Goal: Task Accomplishment & Management: Use online tool/utility

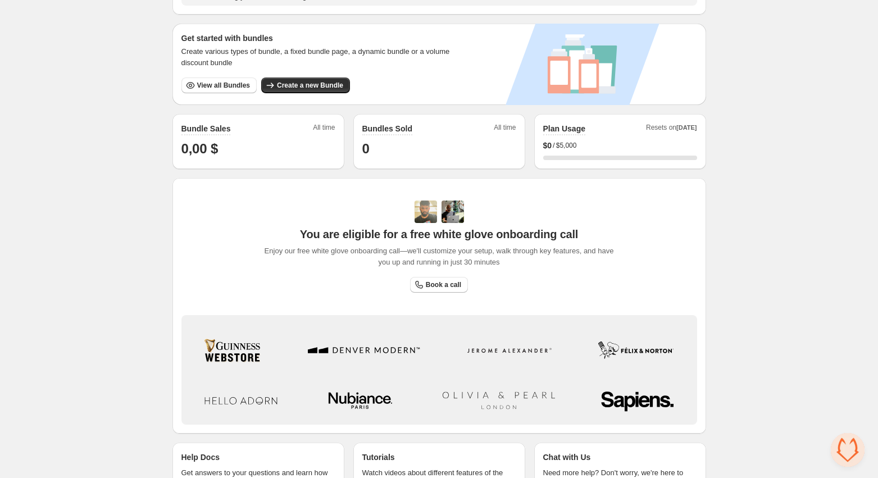
scroll to position [245, 0]
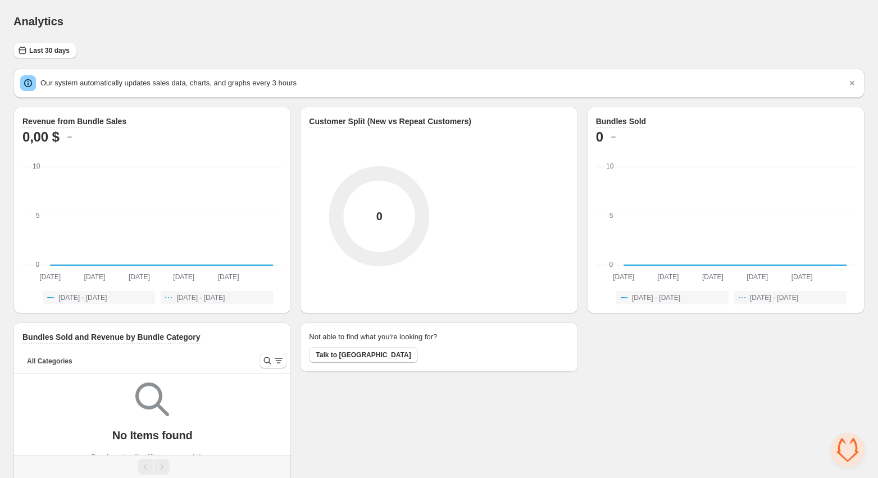
scroll to position [24, 0]
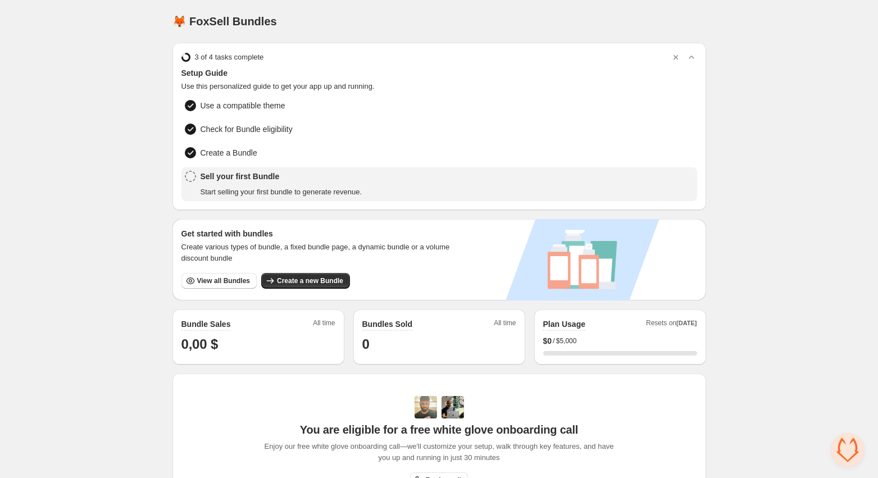
click at [220, 181] on div "Sell your first Bundle Start selling your first bundle to generate revenue." at bounding box center [282, 184] width 162 height 27
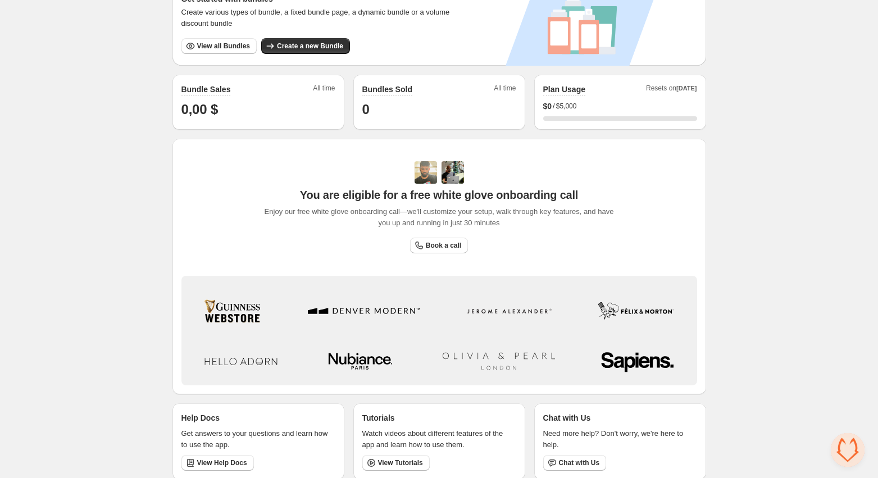
scroll to position [245, 0]
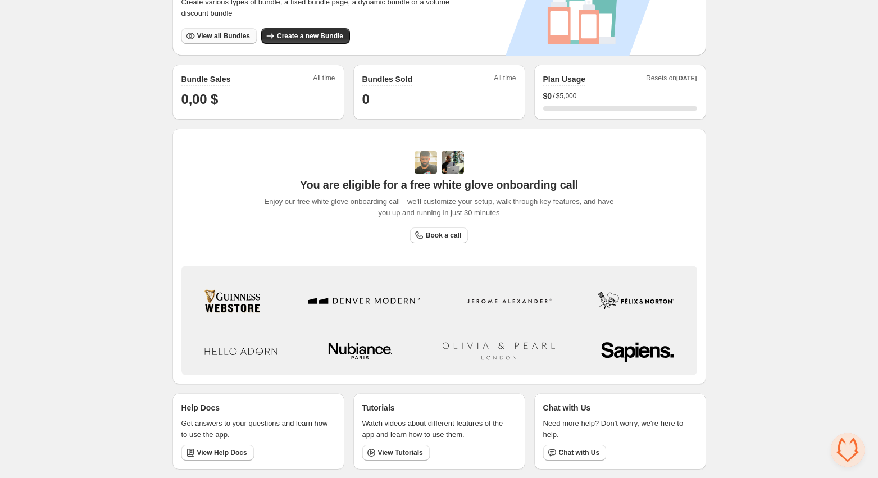
click at [213, 38] on span "View all Bundles" at bounding box center [223, 35] width 53 height 9
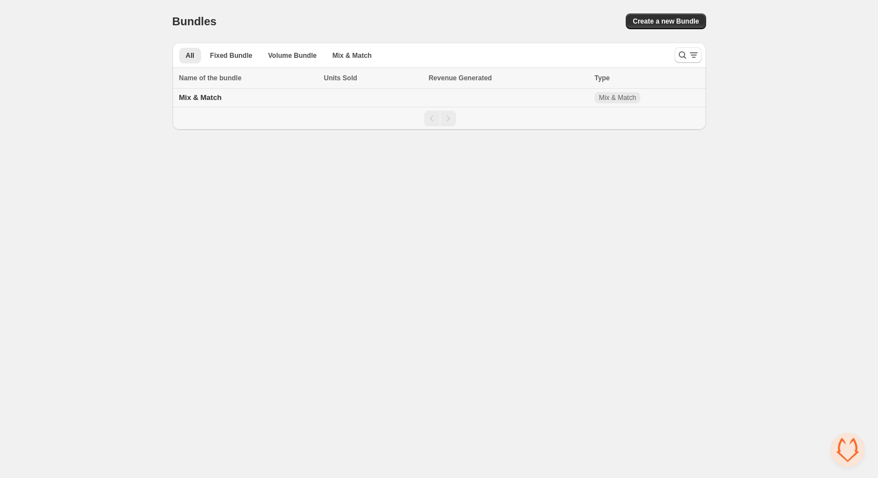
click at [213, 97] on span "Mix & Match" at bounding box center [200, 97] width 43 height 8
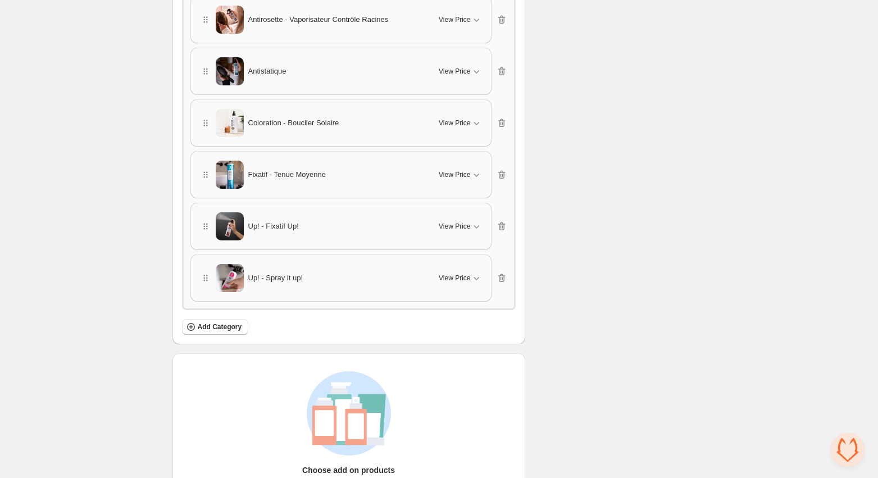
scroll to position [1871, 0]
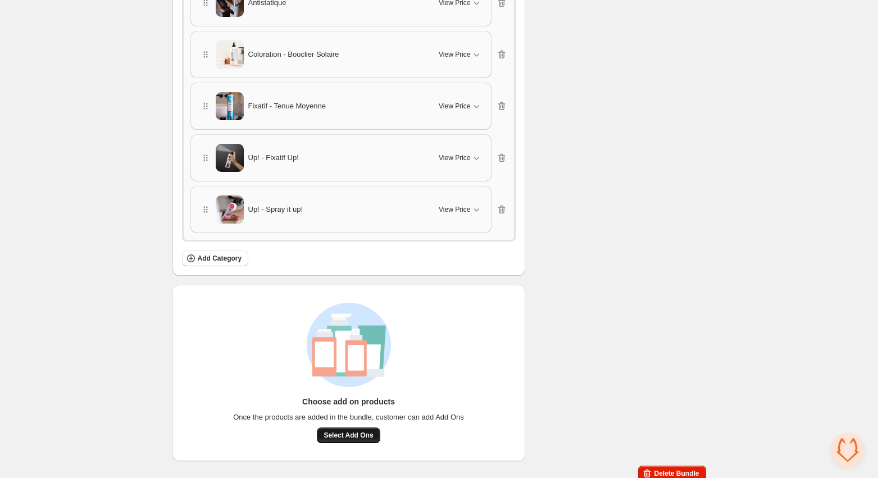
click at [348, 431] on span "Select Add Ons" at bounding box center [348, 435] width 49 height 9
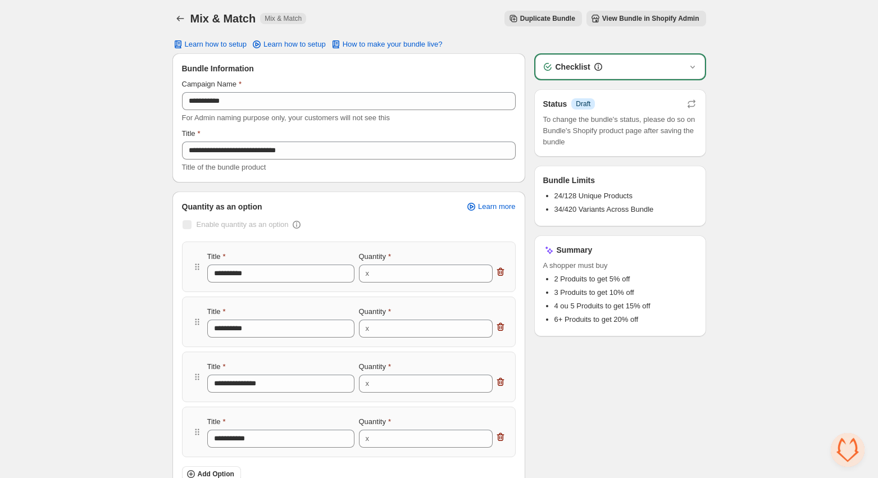
scroll to position [0, 0]
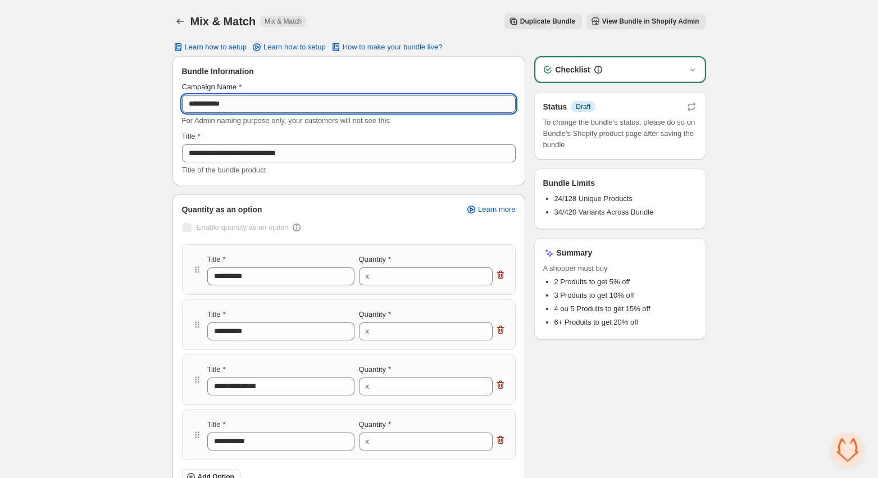
click at [263, 112] on input "**********" at bounding box center [349, 104] width 334 height 18
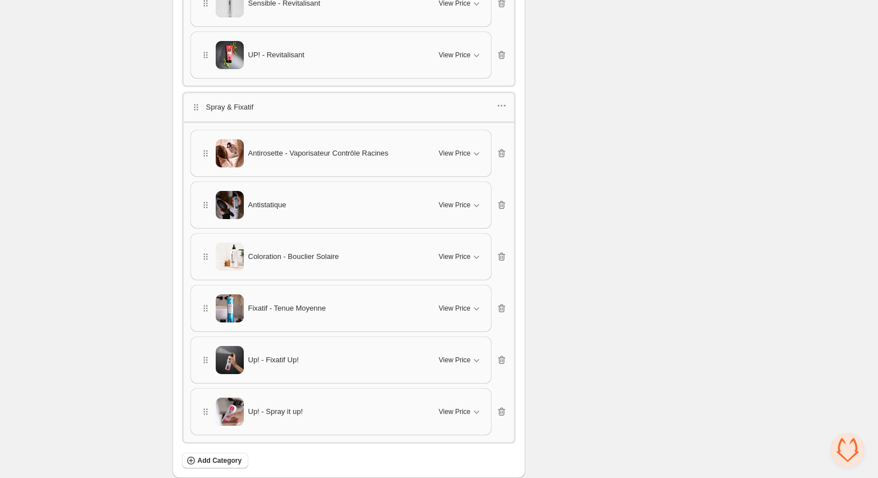
scroll to position [1871, 0]
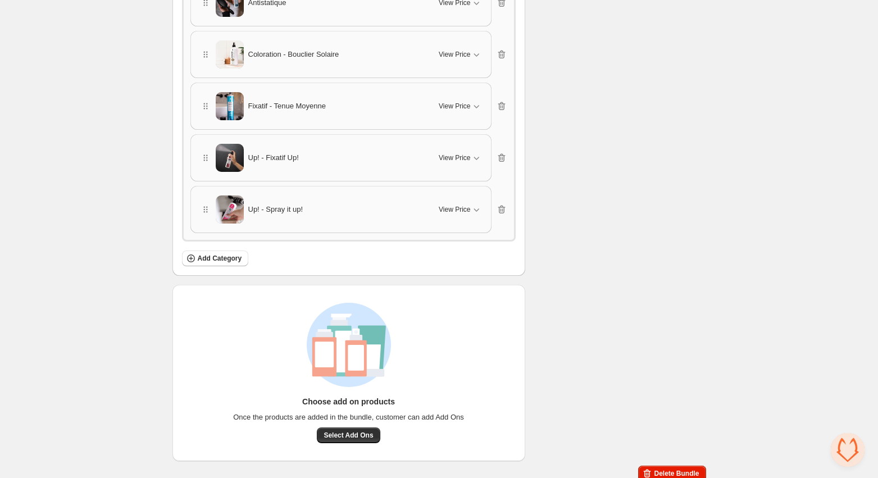
click at [849, 438] on span "Open chat" at bounding box center [848, 450] width 34 height 34
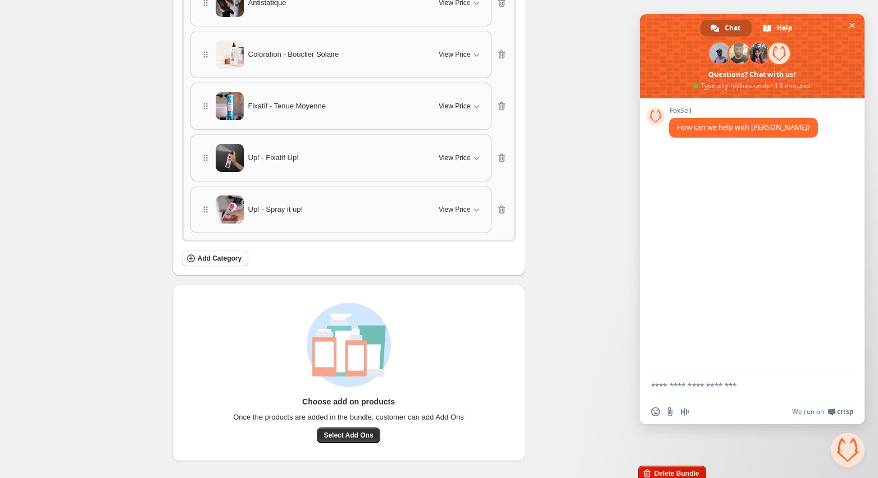
scroll to position [0, 0]
click at [858, 453] on span "Close chat" at bounding box center [848, 450] width 34 height 34
